Goal: Information Seeking & Learning: Learn about a topic

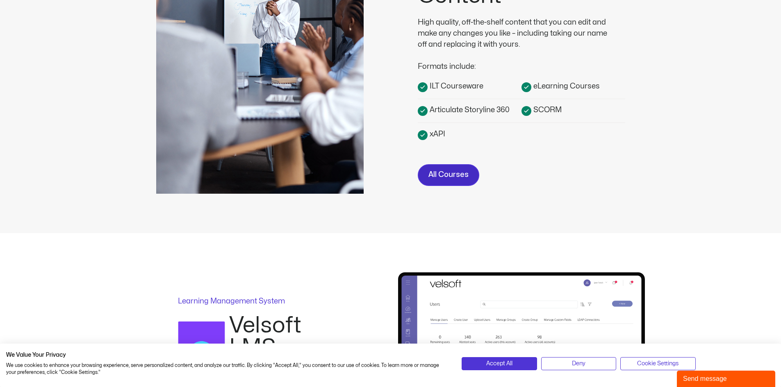
scroll to position [287, 0]
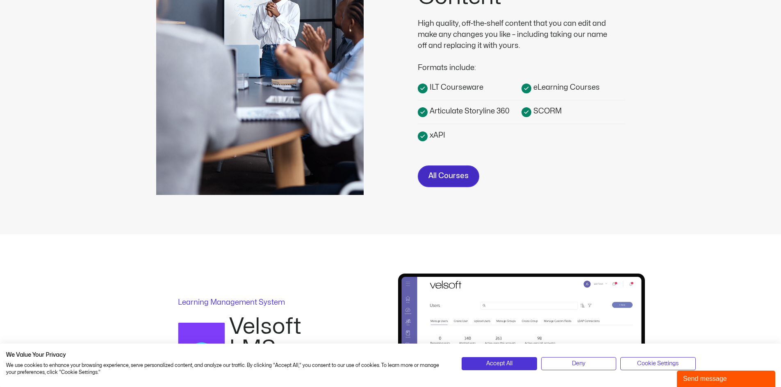
click at [451, 168] on link "All Courses" at bounding box center [448, 177] width 61 height 22
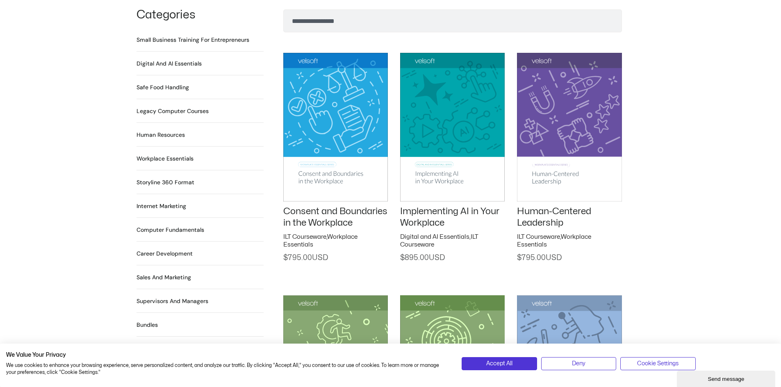
scroll to position [615, 0]
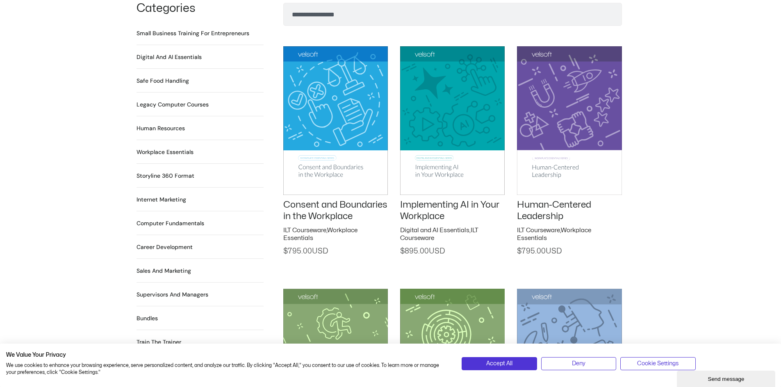
click at [166, 219] on h2 "Computer Fundamentals 55 Products" at bounding box center [170, 223] width 68 height 9
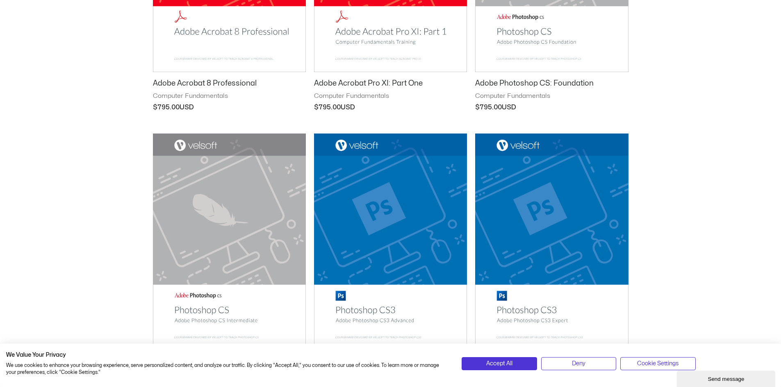
scroll to position [410, 0]
